Goal: Task Accomplishment & Management: Manage account settings

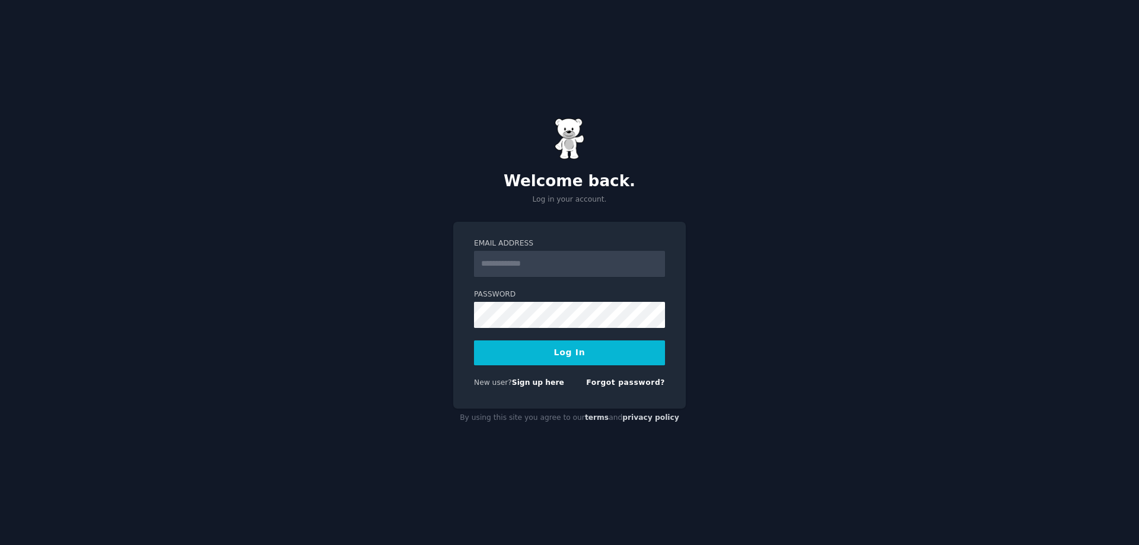
click at [547, 260] on input "Email Address" at bounding box center [569, 264] width 191 height 26
paste input "**********"
type input "**********"
drag, startPoint x: 572, startPoint y: 347, endPoint x: 595, endPoint y: 347, distance: 22.5
click at [573, 347] on button "Log In" at bounding box center [569, 352] width 191 height 25
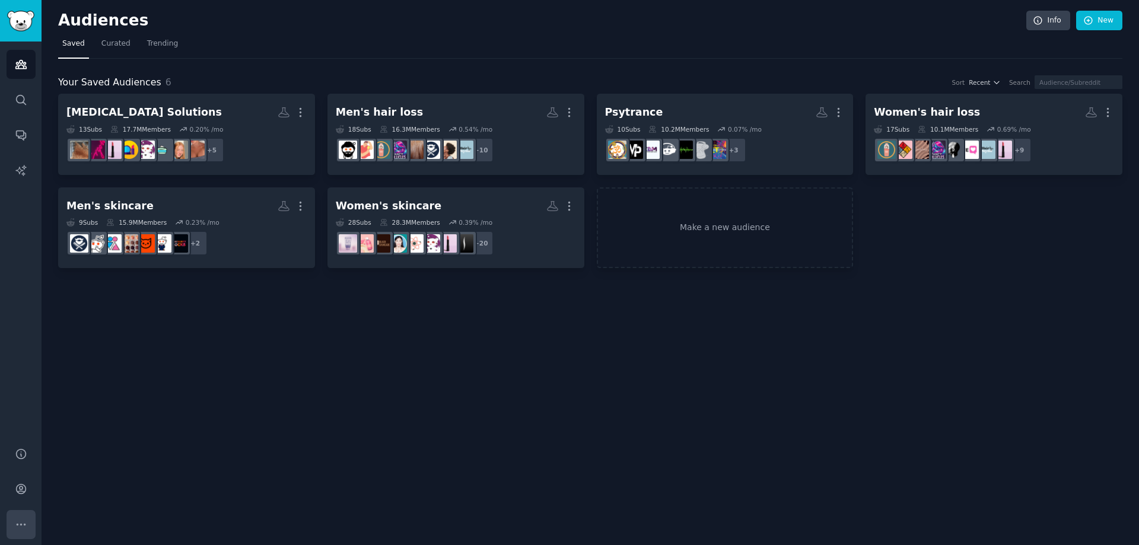
click at [17, 518] on button "More" at bounding box center [21, 524] width 29 height 29
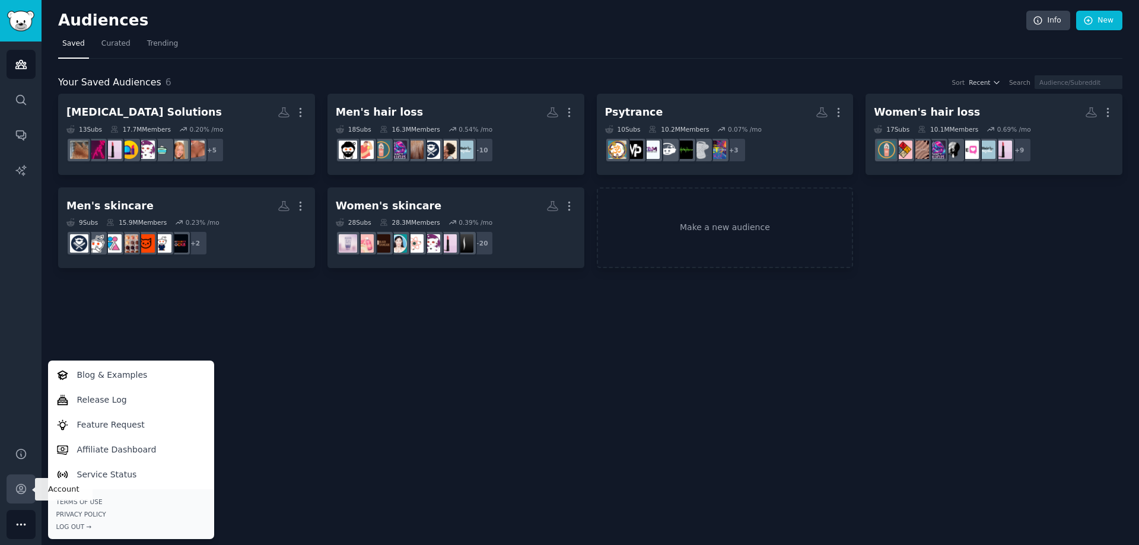
click at [25, 487] on icon "Sidebar" at bounding box center [20, 488] width 9 height 9
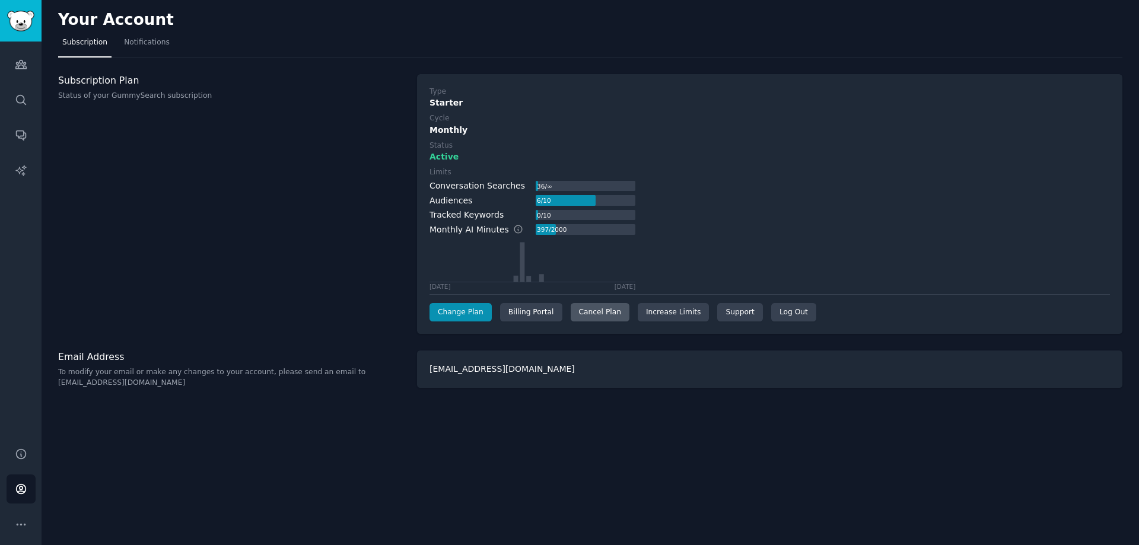
click at [595, 316] on div "Cancel Plan" at bounding box center [599, 312] width 59 height 19
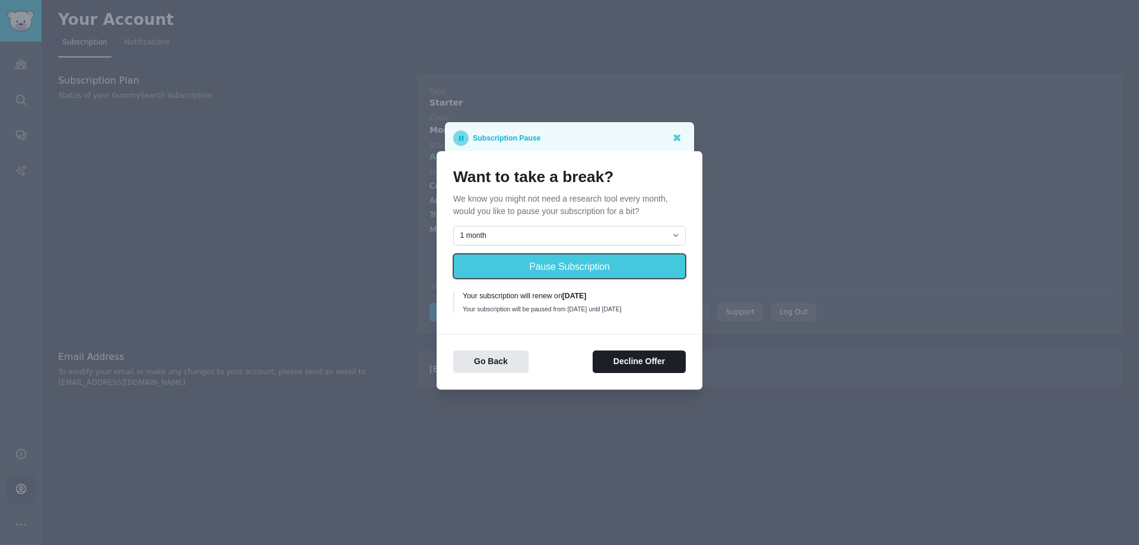
click at [597, 264] on button "Pause Subscription" at bounding box center [569, 266] width 232 height 25
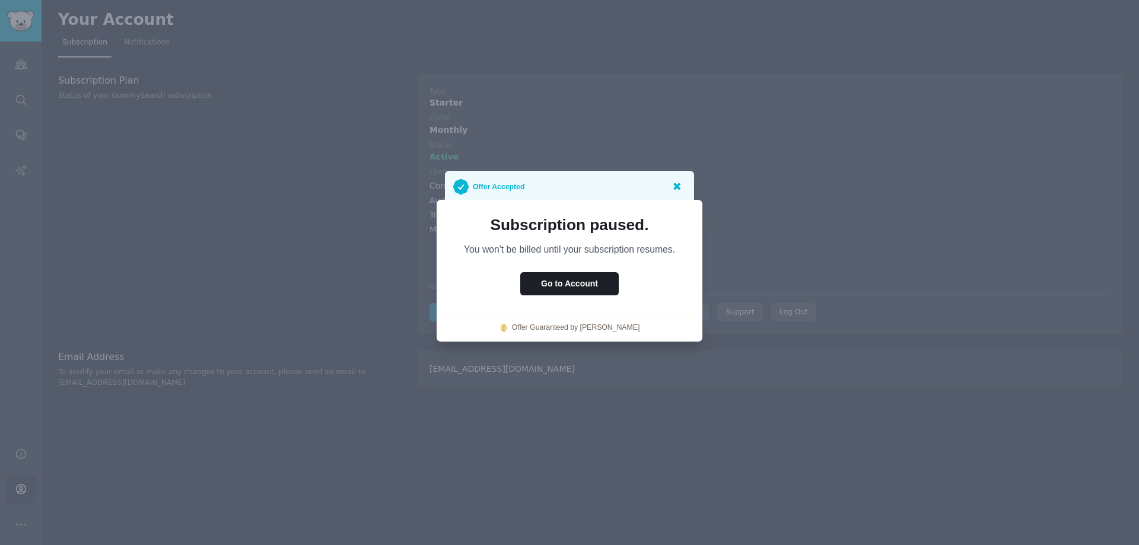
click at [678, 189] on icon at bounding box center [676, 186] width 7 height 7
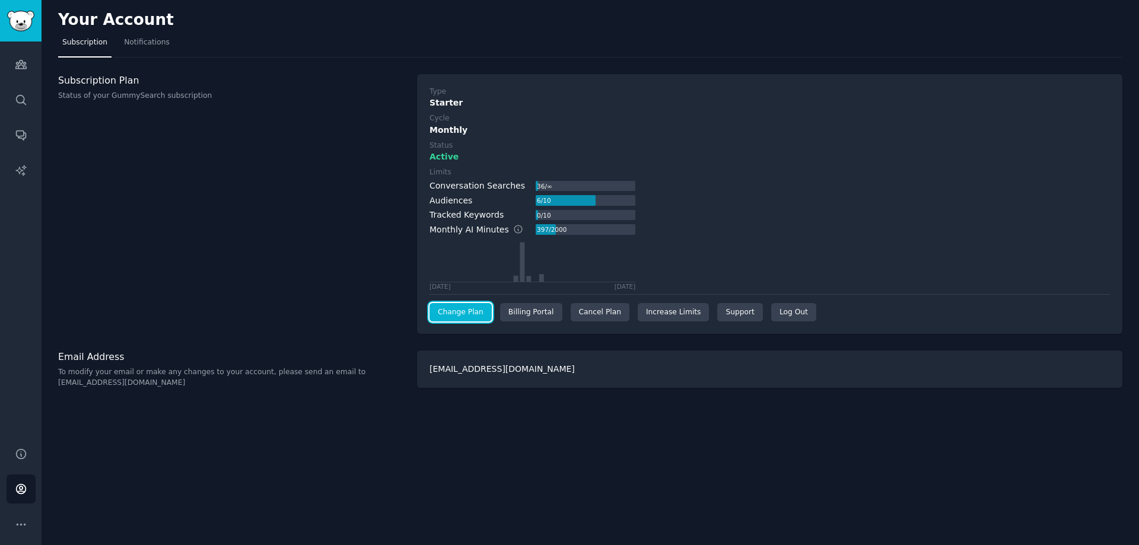
click at [462, 315] on link "Change Plan" at bounding box center [460, 312] width 62 height 19
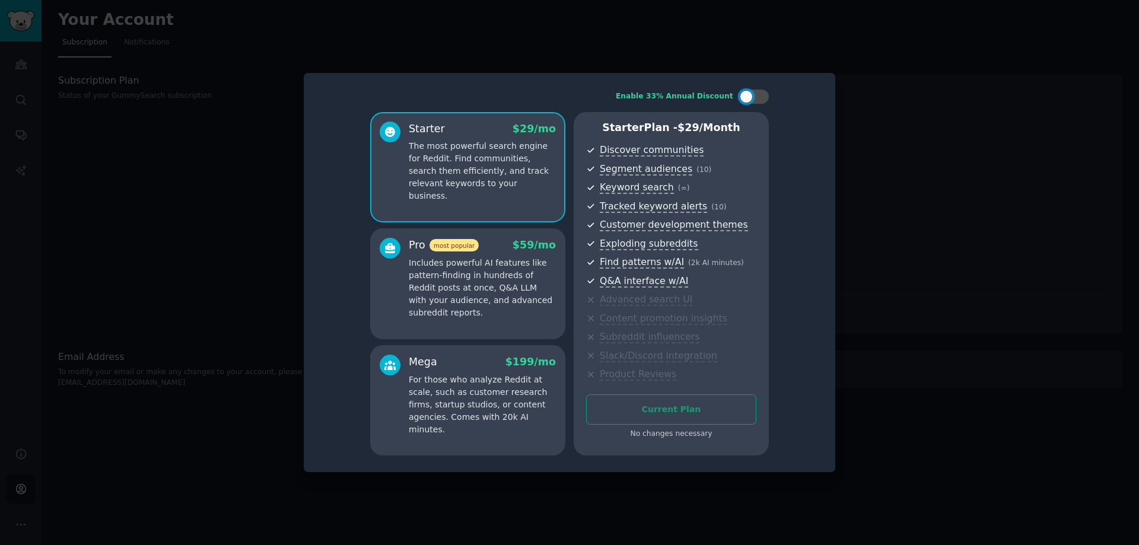
click at [886, 122] on div at bounding box center [569, 272] width 1139 height 545
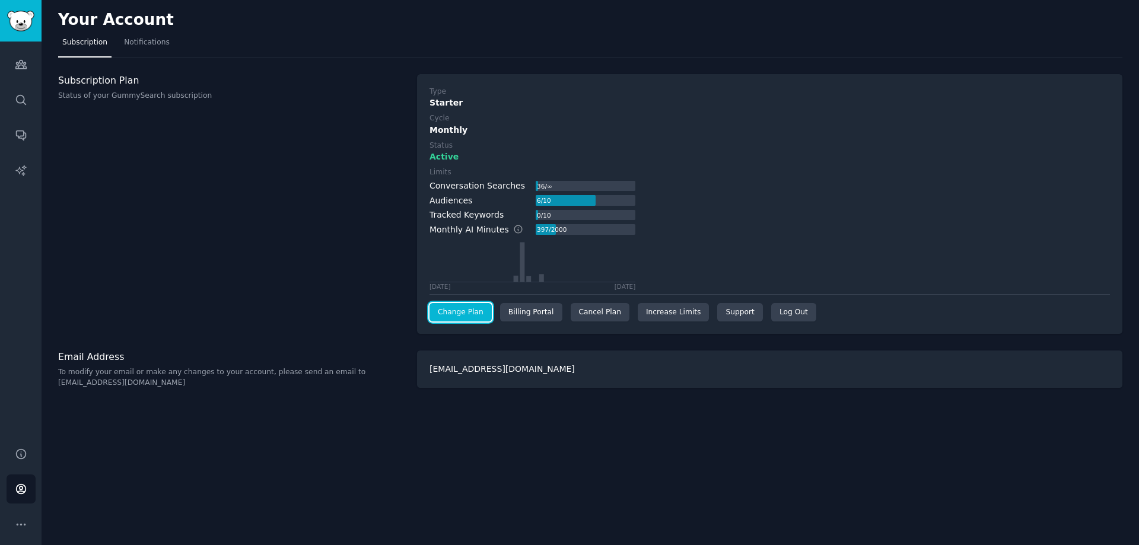
click at [476, 311] on link "Change Plan" at bounding box center [460, 312] width 62 height 19
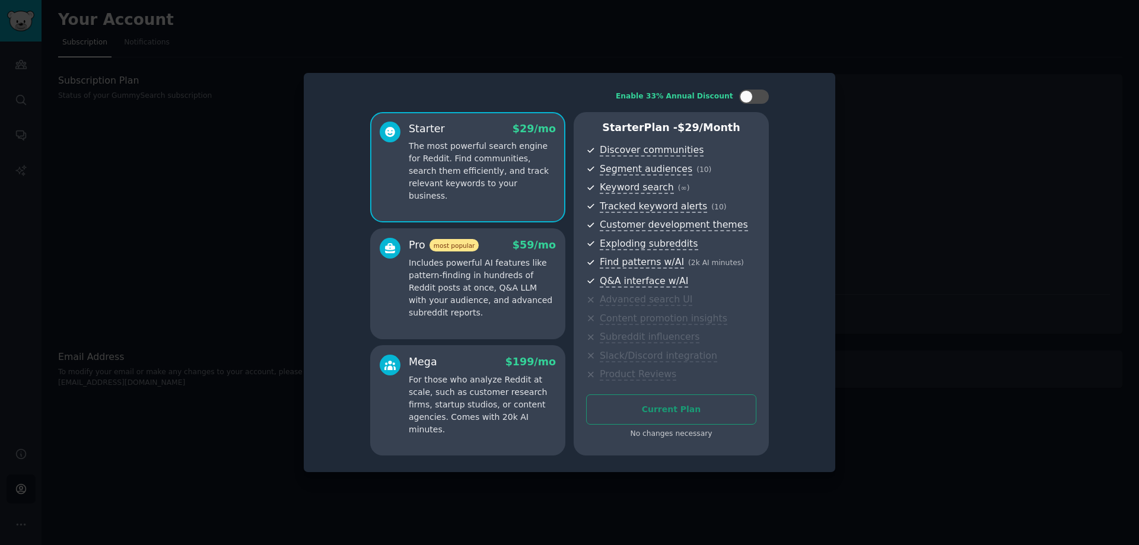
click at [967, 292] on div at bounding box center [569, 272] width 1139 height 545
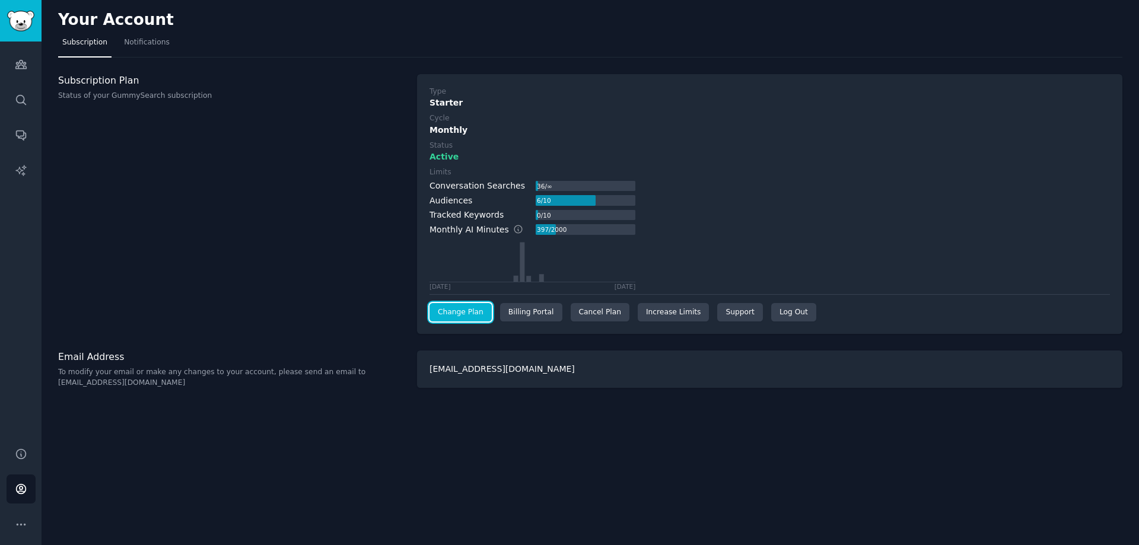
click at [471, 316] on link "Change Plan" at bounding box center [460, 312] width 62 height 19
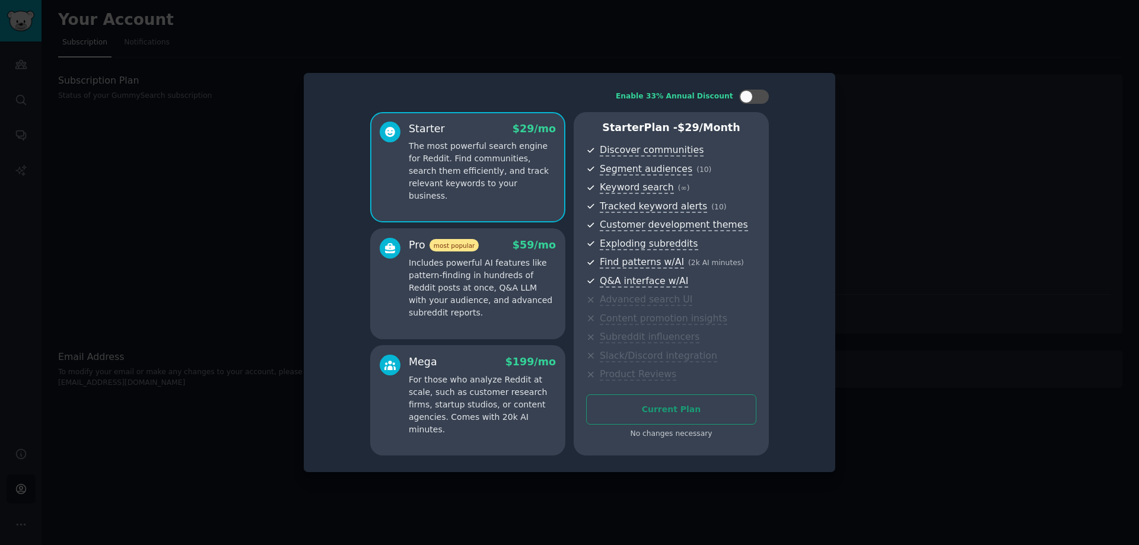
click at [899, 334] on div at bounding box center [569, 272] width 1139 height 545
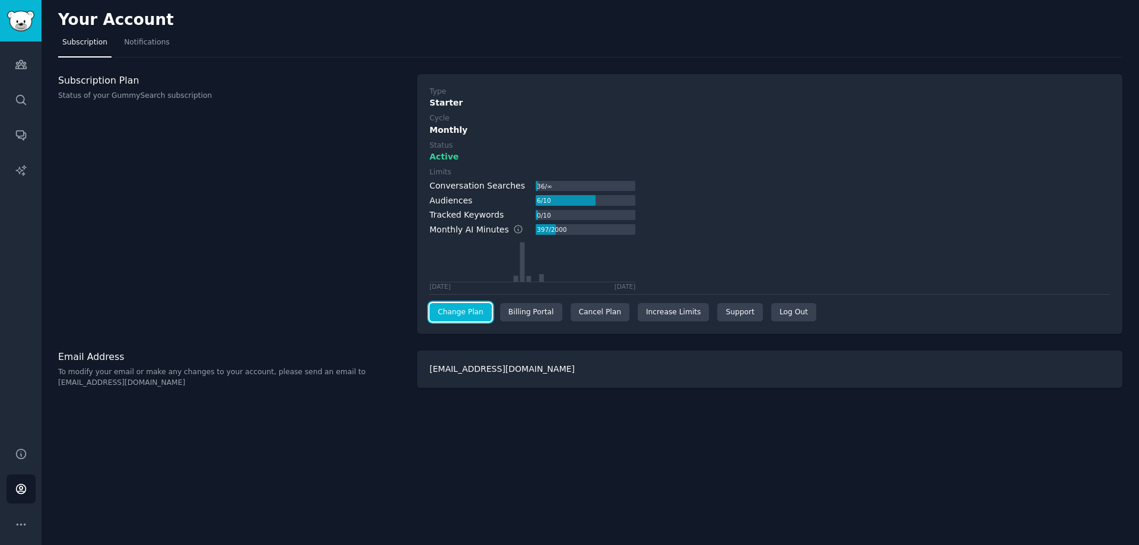
click at [437, 311] on link "Change Plan" at bounding box center [460, 312] width 62 height 19
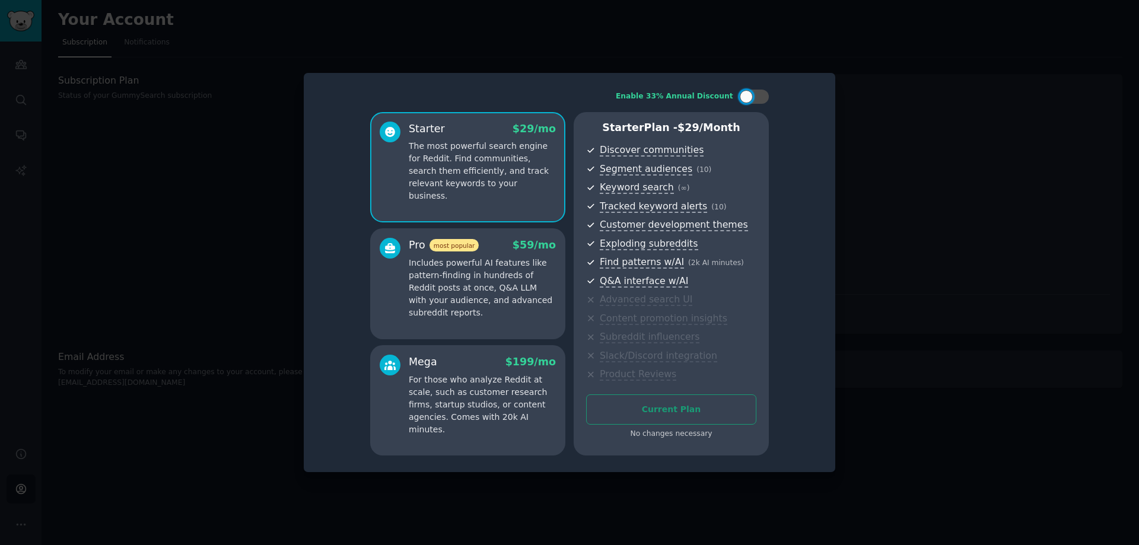
click at [938, 329] on div at bounding box center [569, 272] width 1139 height 545
